Goal: Contribute content

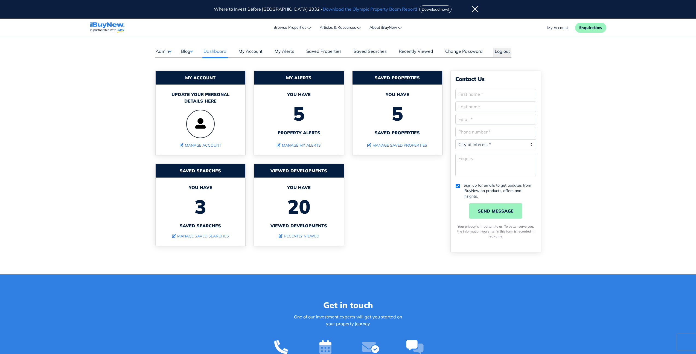
click at [407, 224] on div "My Account Update your personal details here Manage Account My Alerts You have …" at bounding box center [298, 163] width 295 height 184
click at [188, 52] on button "Blog" at bounding box center [187, 51] width 12 height 7
click at [189, 60] on link "Posts" at bounding box center [204, 62] width 32 height 7
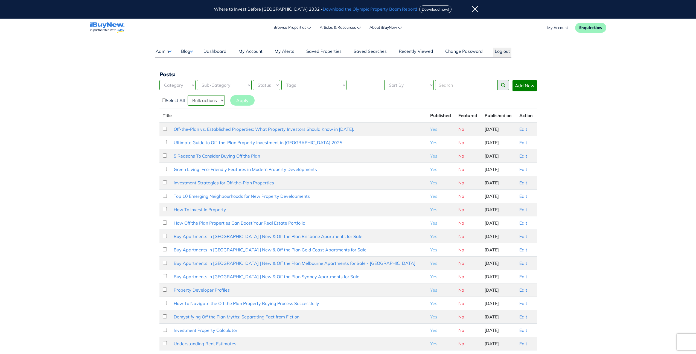
click at [522, 131] on link "Edit" at bounding box center [524, 128] width 8 height 5
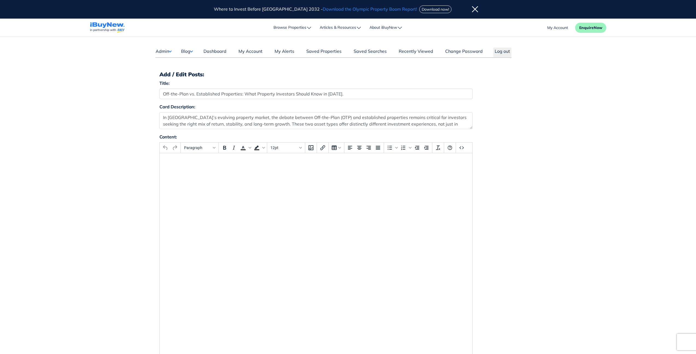
select select "4"
select select "17"
select select "7"
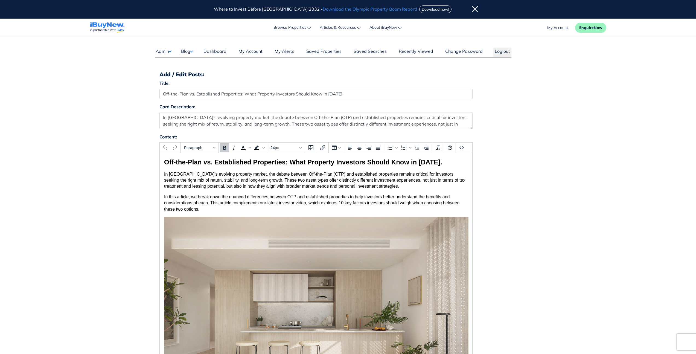
click at [186, 51] on button "Blog" at bounding box center [187, 51] width 12 height 7
click at [194, 62] on link "Posts" at bounding box center [204, 62] width 32 height 7
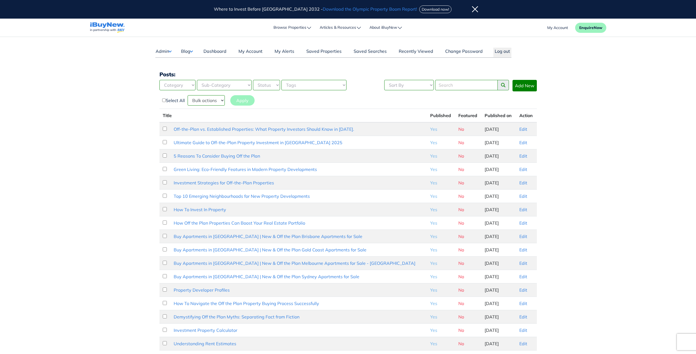
click at [616, 189] on main "Dashboard Admin Failed Jobs Force PropertyBase Update Manage Content Meet The T…" at bounding box center [348, 230] width 696 height 386
